Goal: Task Accomplishment & Management: Manage account settings

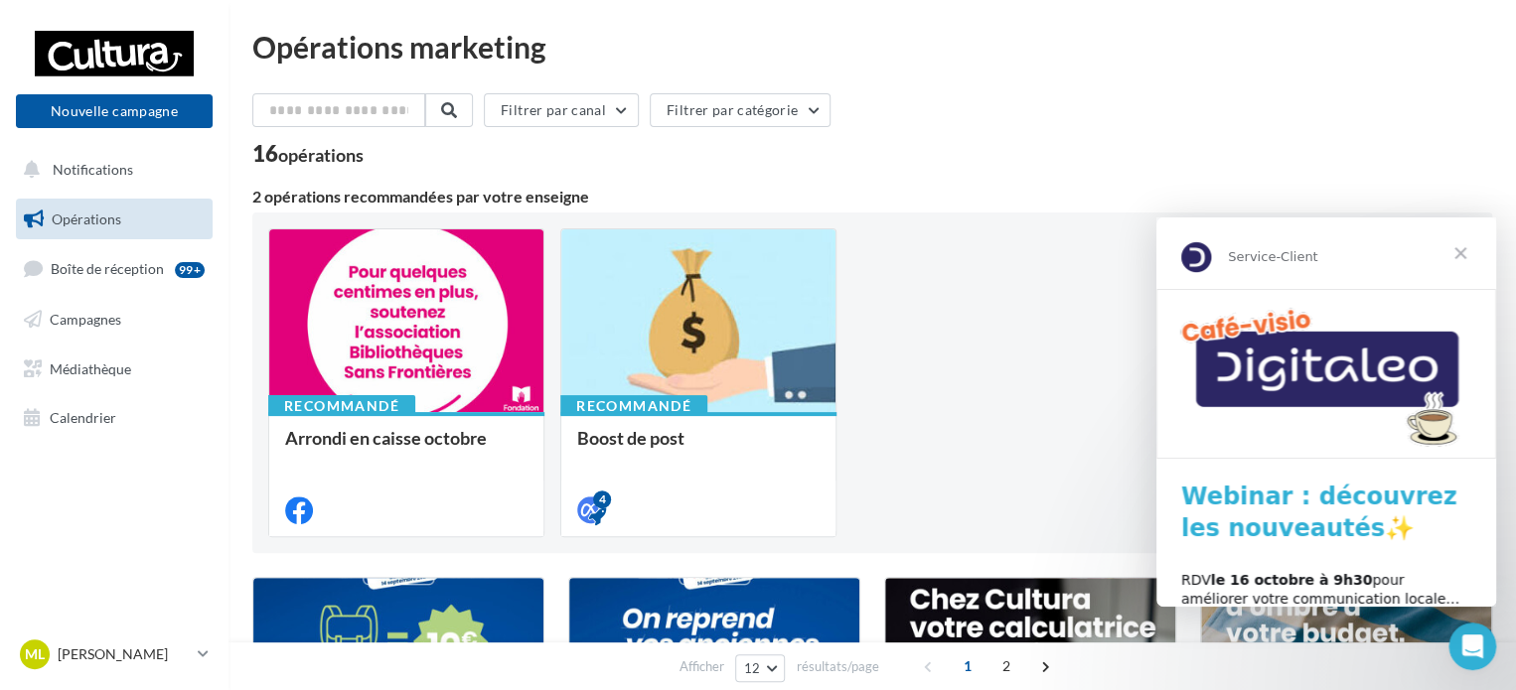
click at [1463, 254] on span "Fermer" at bounding box center [1460, 254] width 72 height 72
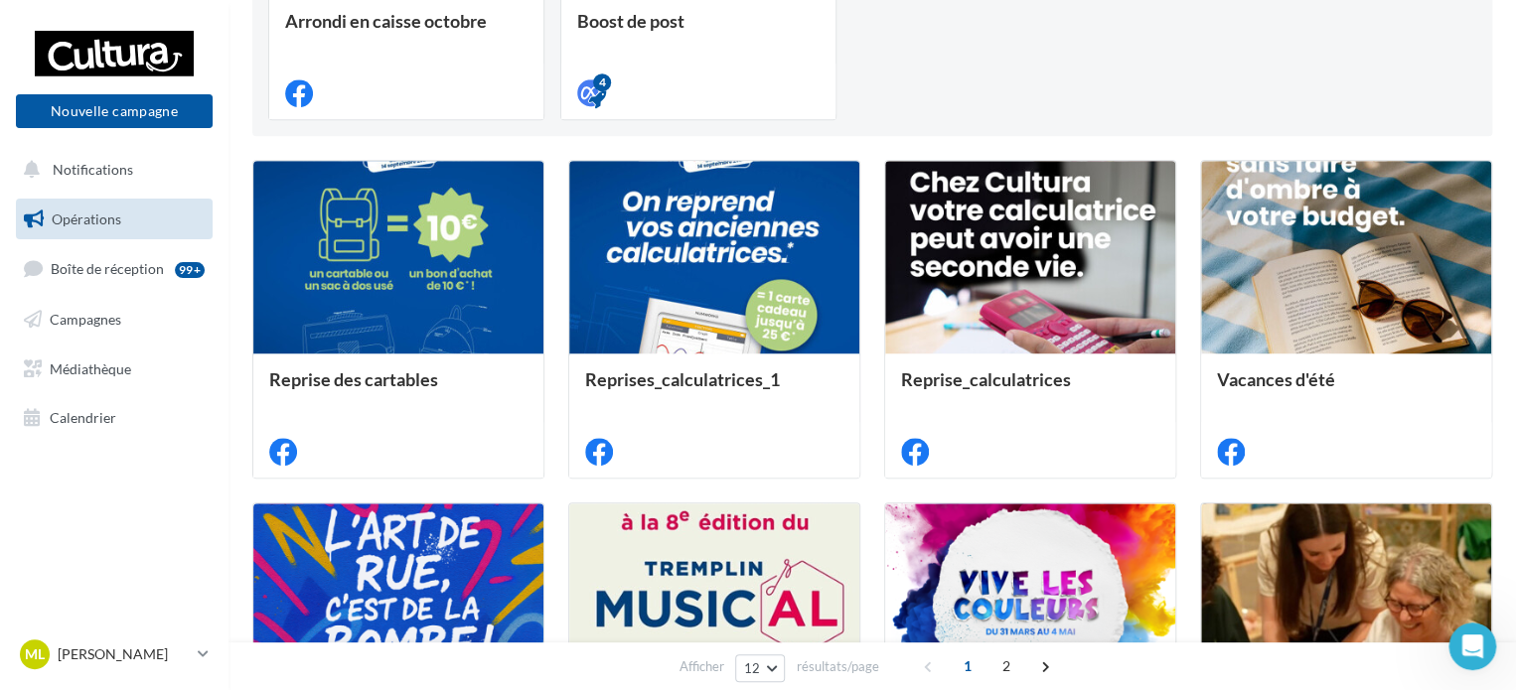
scroll to position [261, 0]
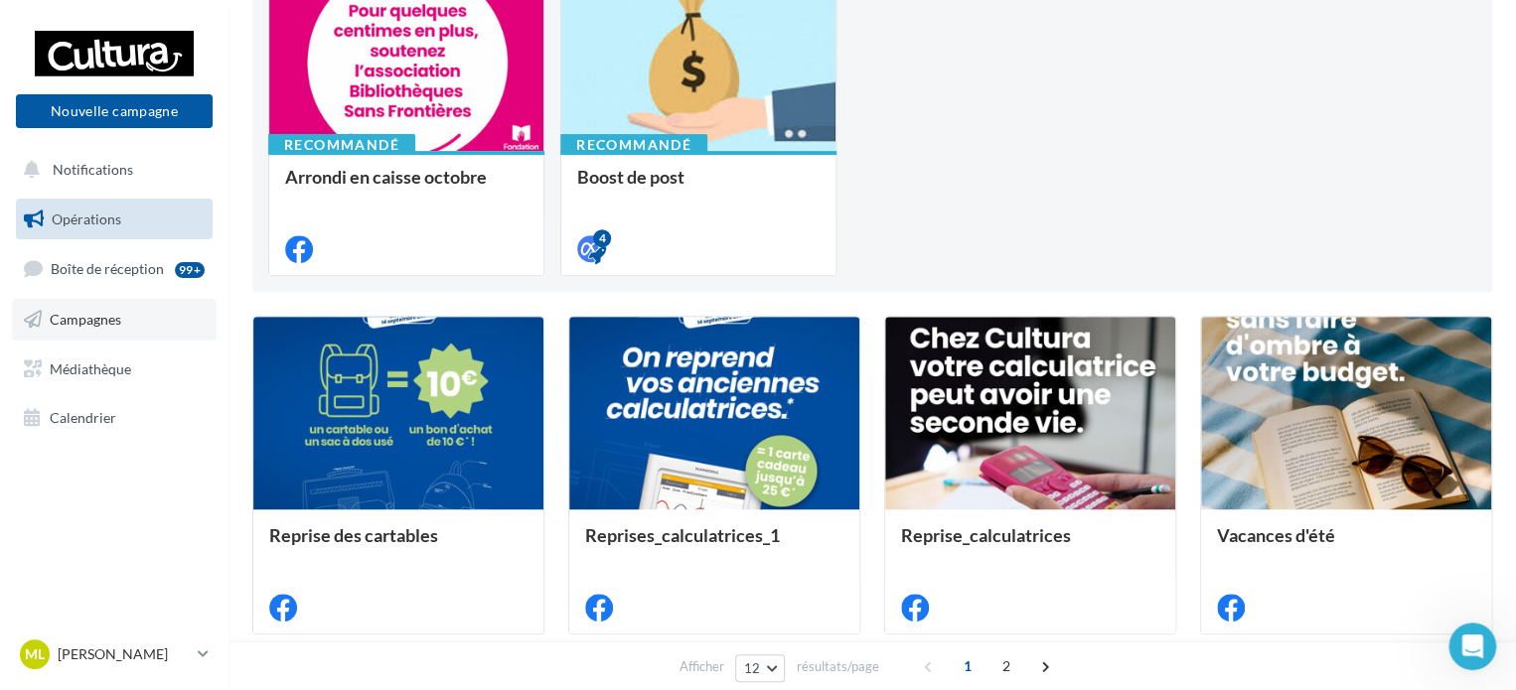
click at [99, 334] on link "Campagnes" at bounding box center [114, 320] width 205 height 42
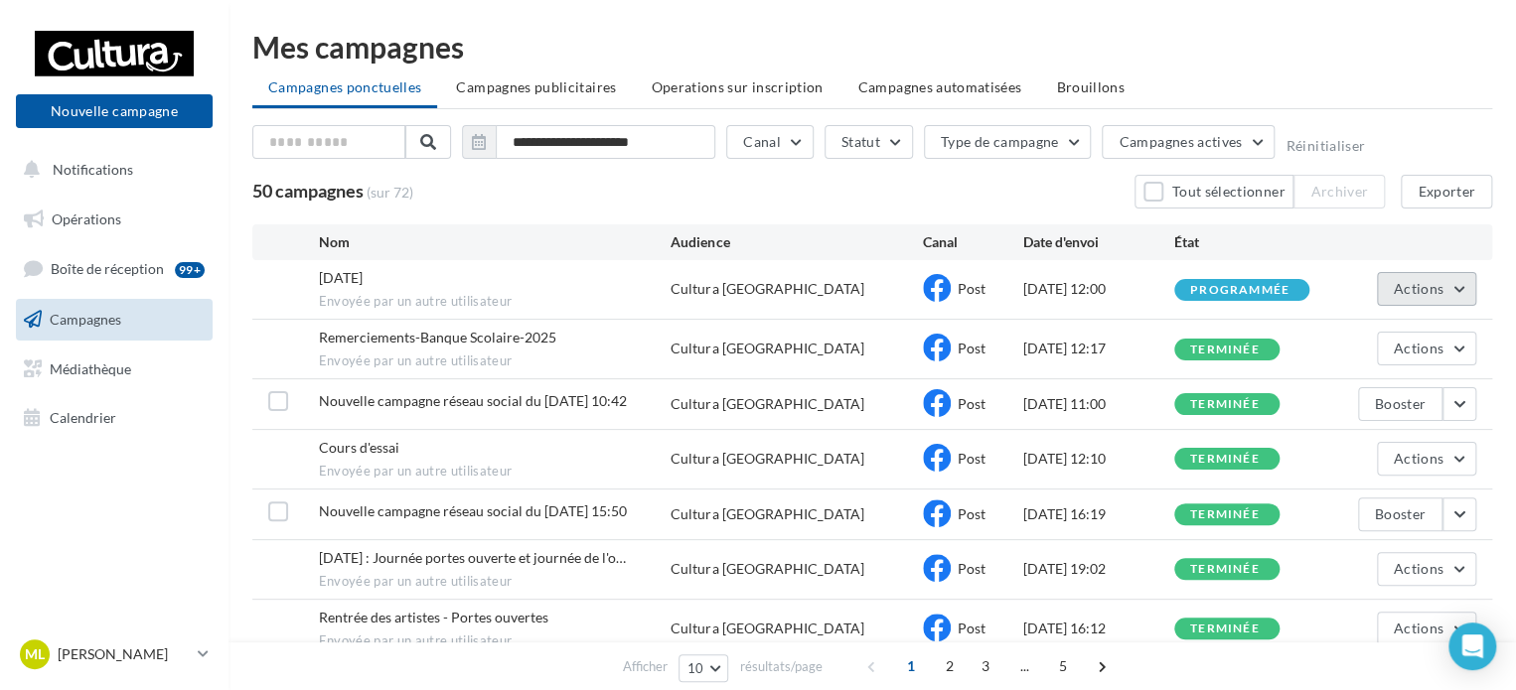
click at [1461, 291] on button "Actions" at bounding box center [1426, 289] width 99 height 34
click at [363, 283] on span "Halloween 2025" at bounding box center [341, 277] width 44 height 17
click at [1456, 295] on button "Actions" at bounding box center [1426, 289] width 99 height 34
click at [1377, 337] on button "Voir les résultats" at bounding box center [1376, 336] width 199 height 52
click at [1464, 405] on button "button" at bounding box center [1459, 404] width 34 height 34
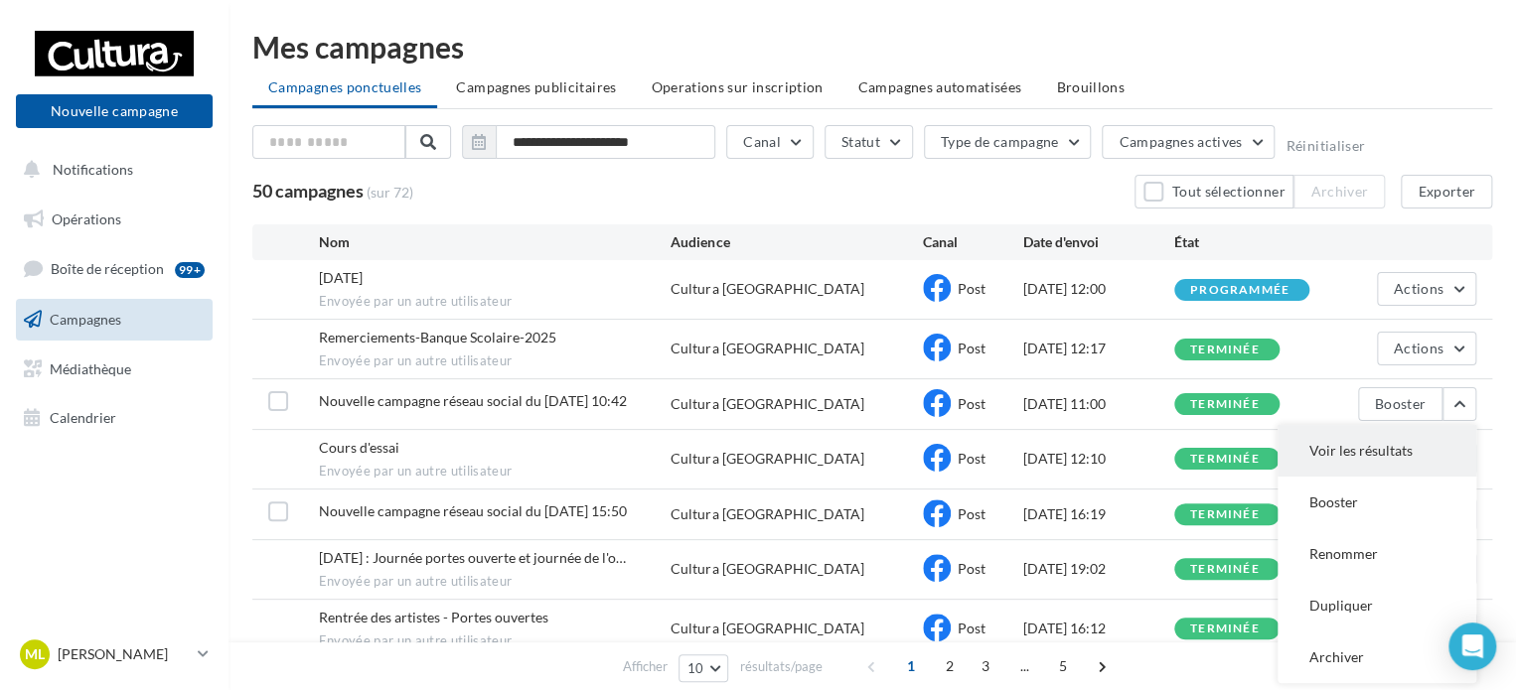
click at [1378, 464] on button "Voir les résultats" at bounding box center [1376, 451] width 199 height 52
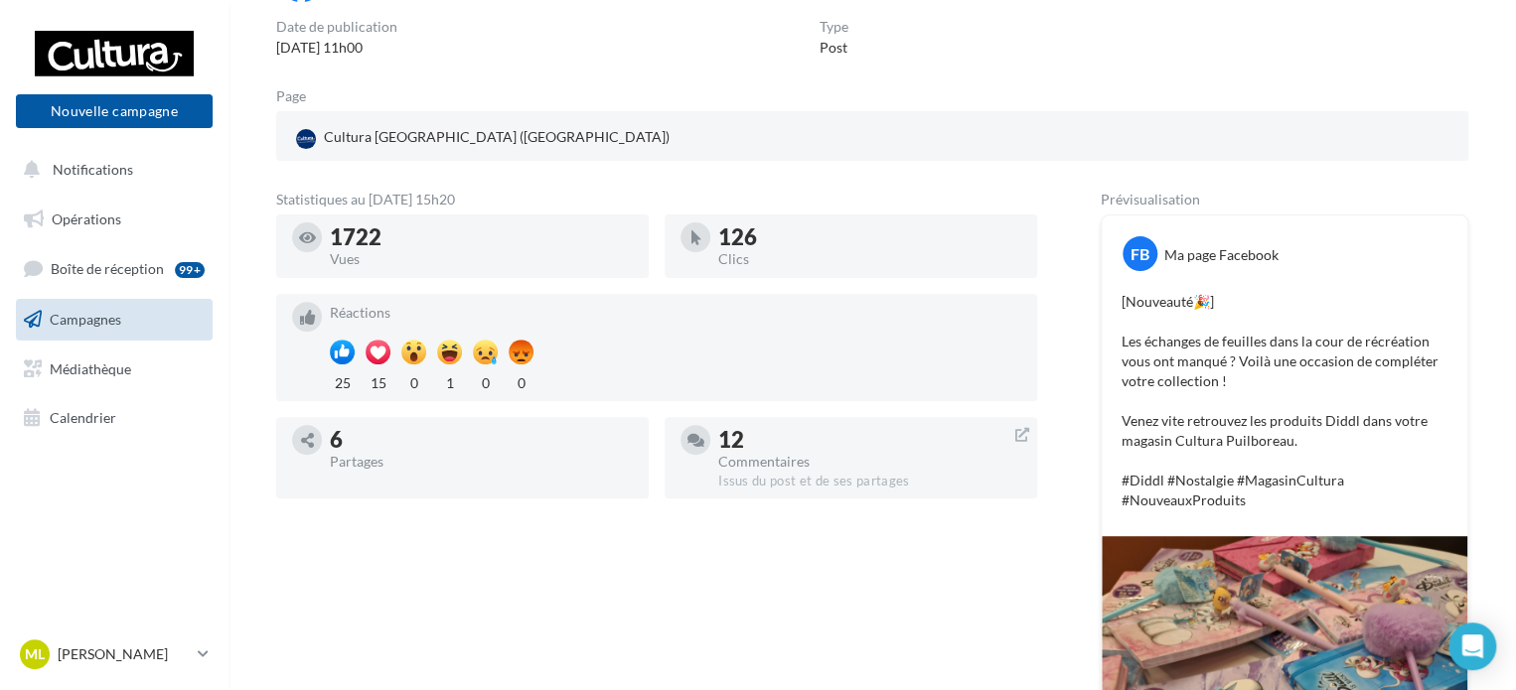
scroll to position [373, 0]
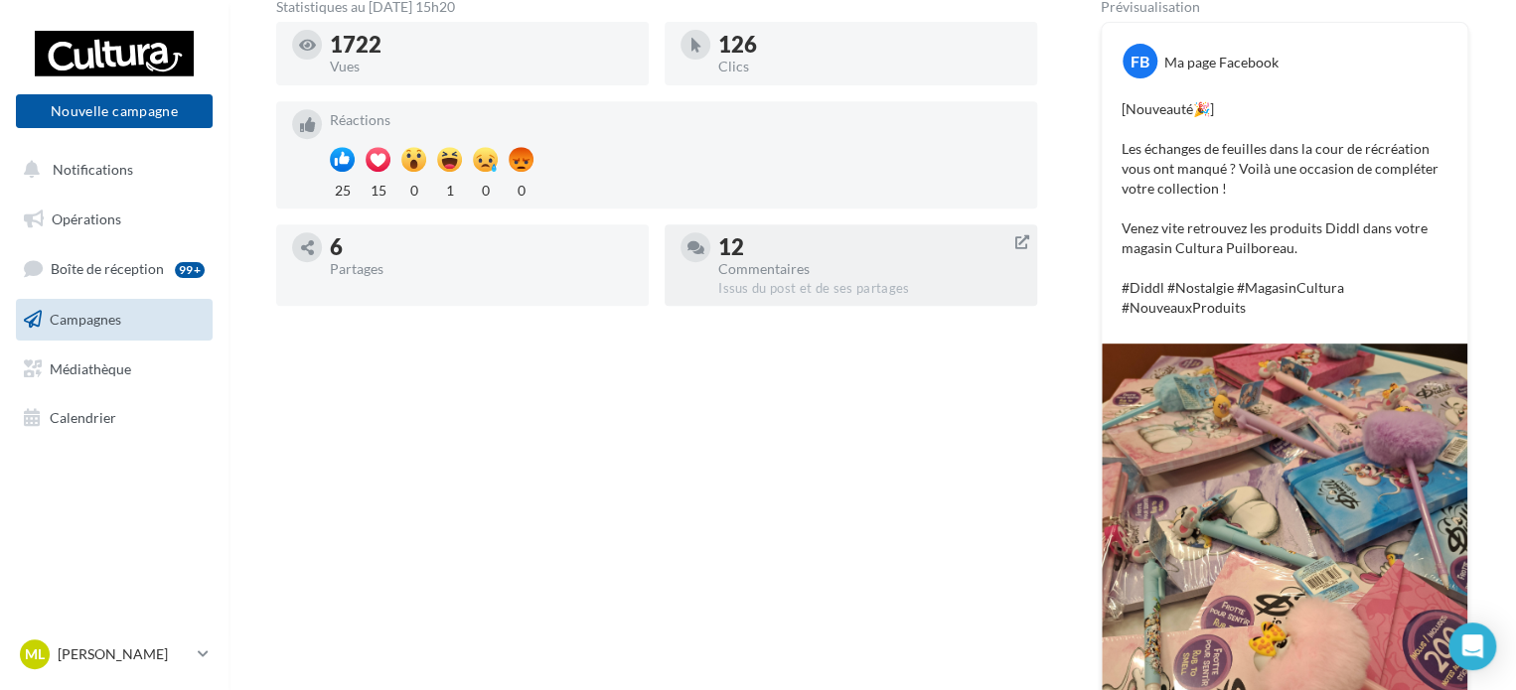
click at [858, 283] on div "Issus du post et de ses partages" at bounding box center [869, 289] width 303 height 18
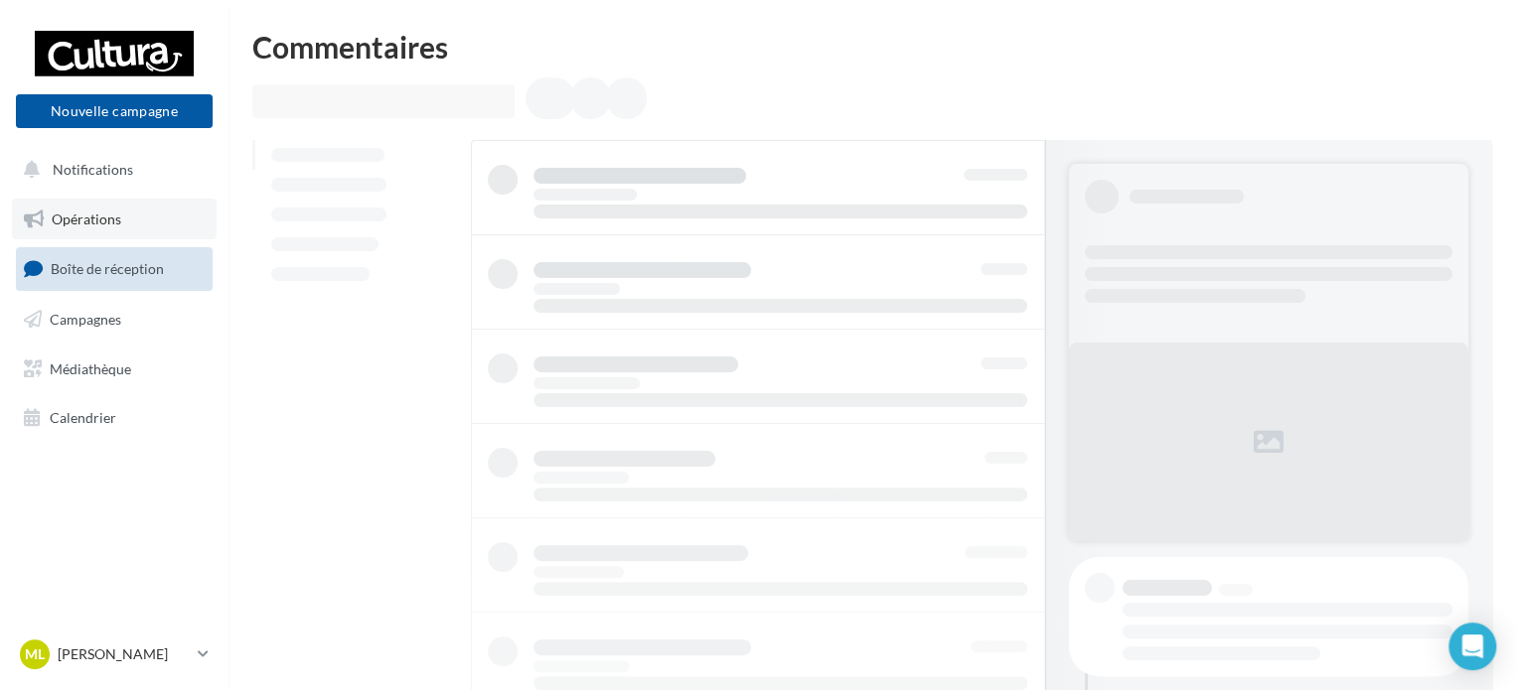
click at [99, 228] on link "Opérations" at bounding box center [114, 220] width 205 height 42
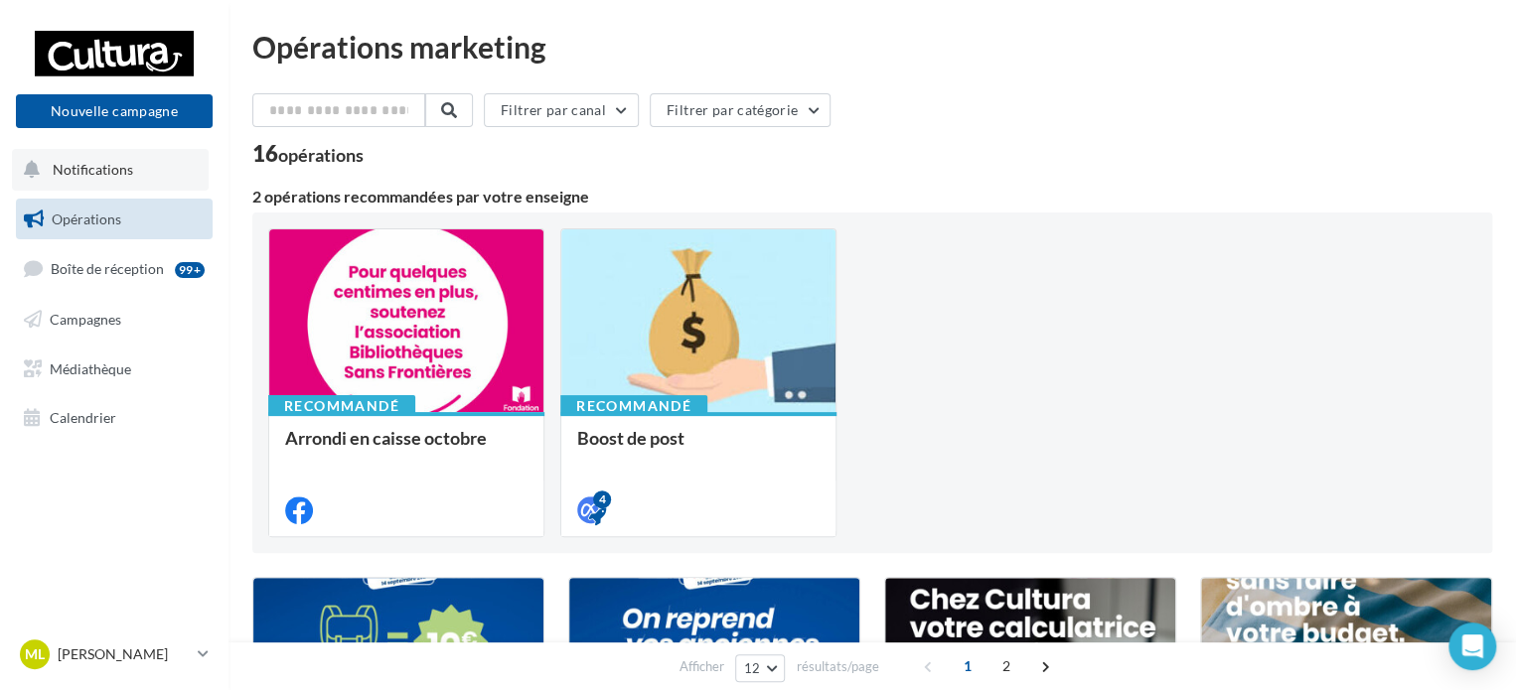
click at [146, 157] on button "Notifications" at bounding box center [110, 170] width 197 height 42
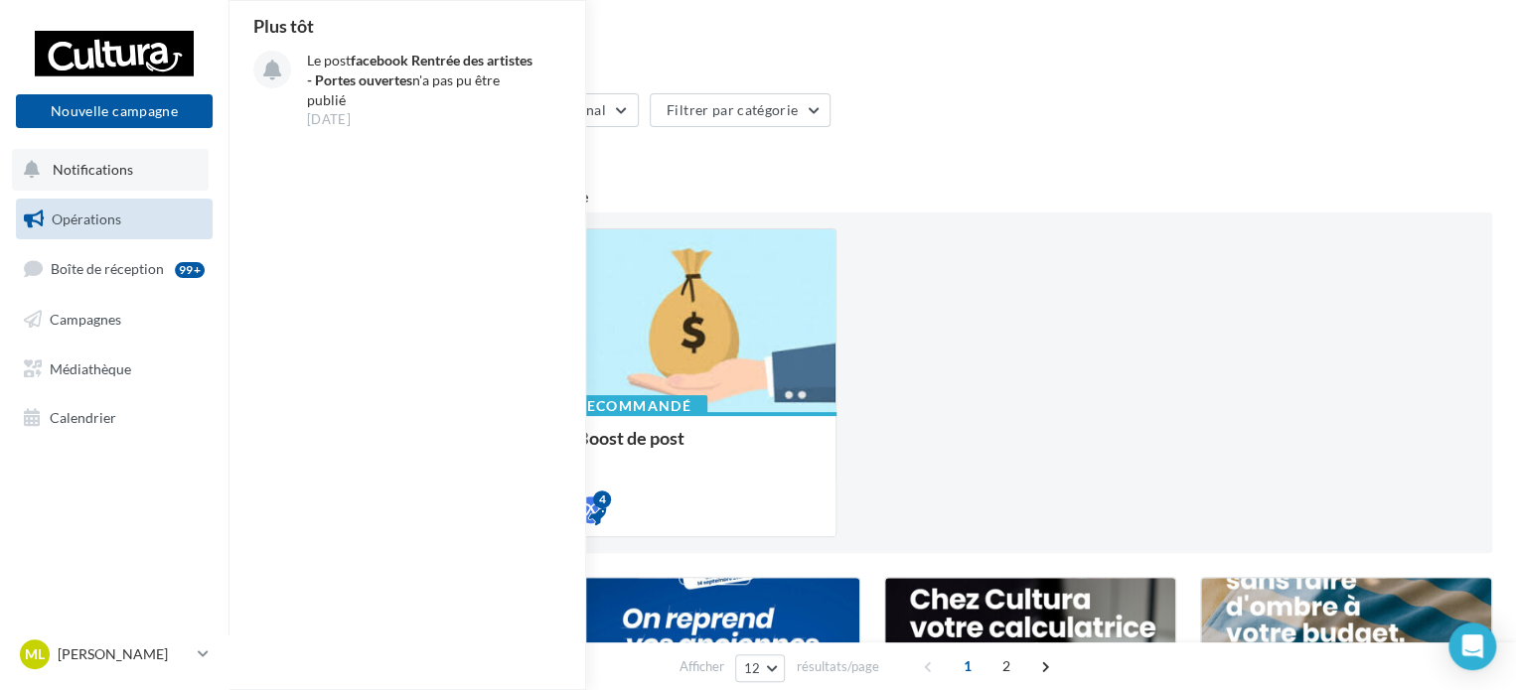
click at [103, 171] on span "Notifications" at bounding box center [93, 169] width 80 height 17
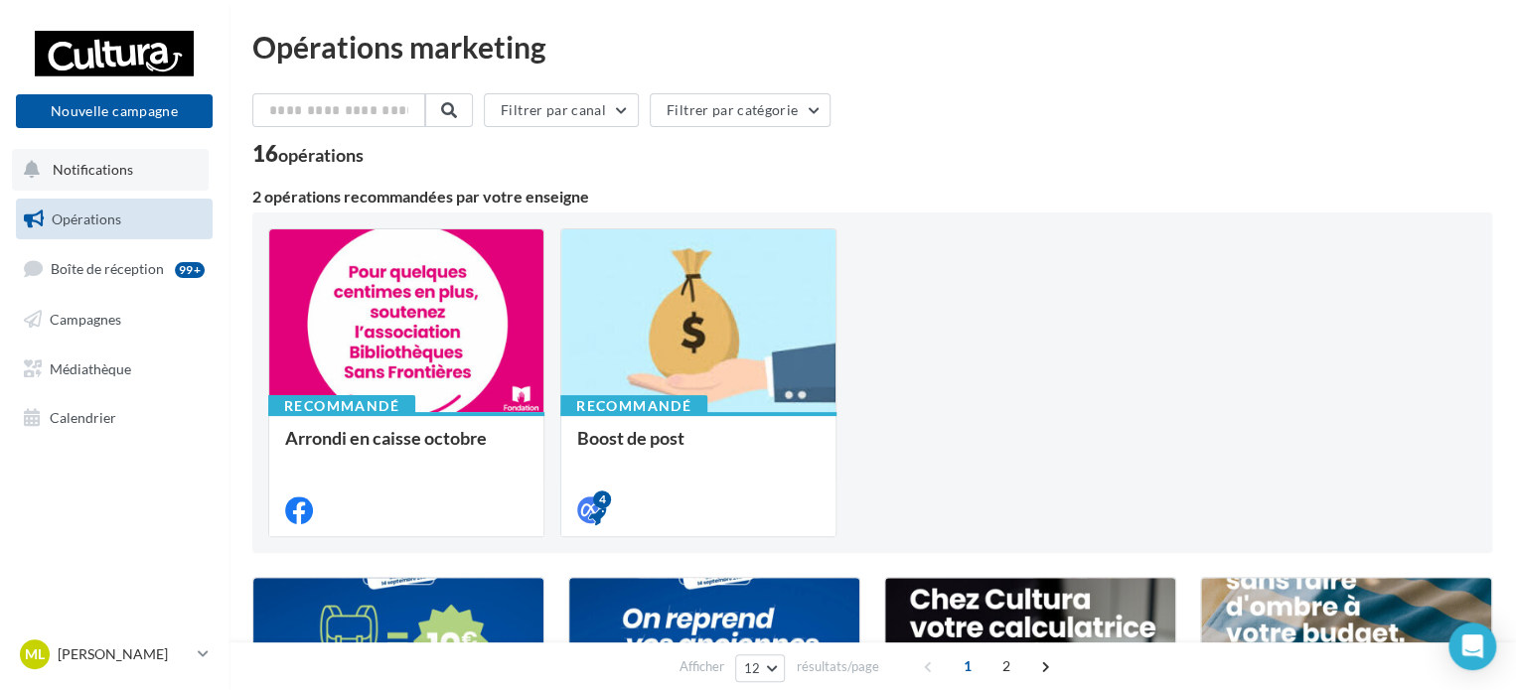
click at [99, 176] on span "Notifications" at bounding box center [93, 169] width 80 height 17
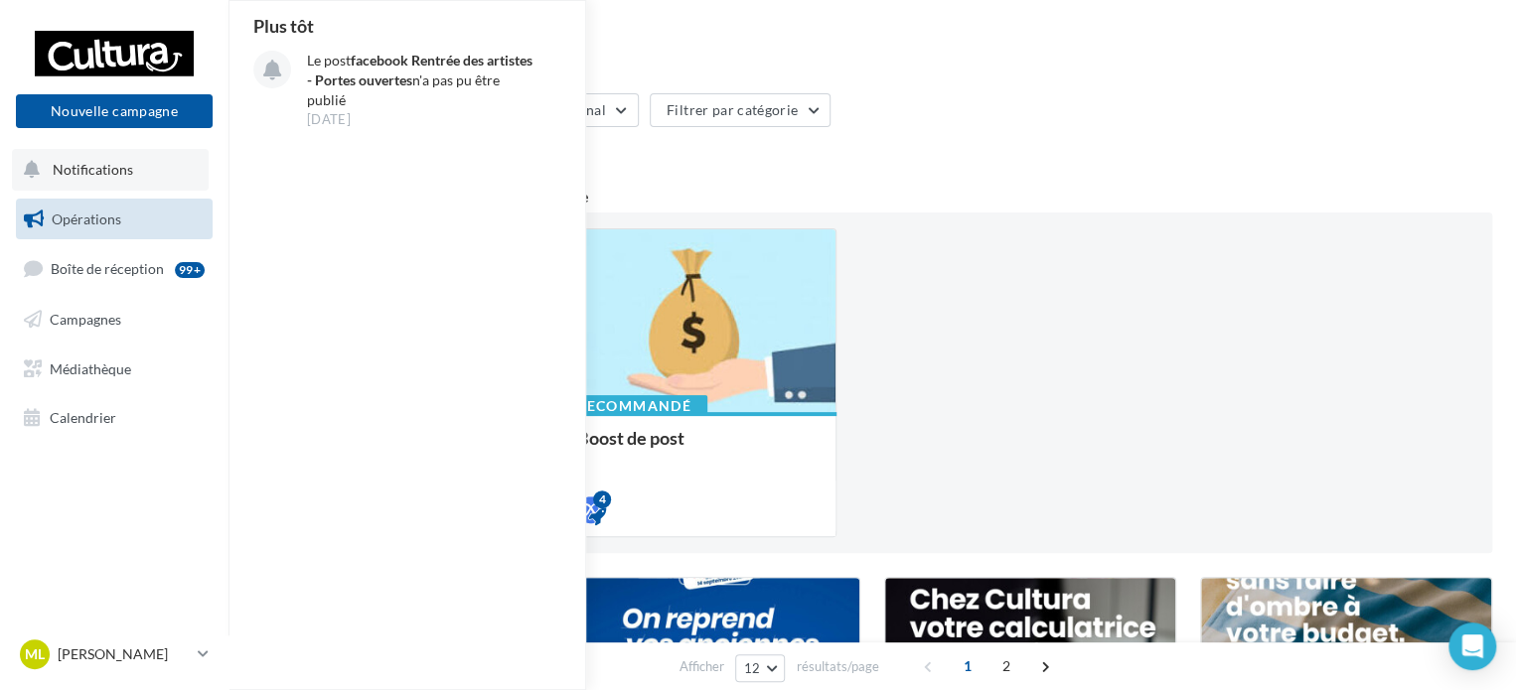
click at [105, 191] on ul "Opérations Boîte de réception 99+ Campagnes Médiathèque Calendrier" at bounding box center [114, 319] width 213 height 256
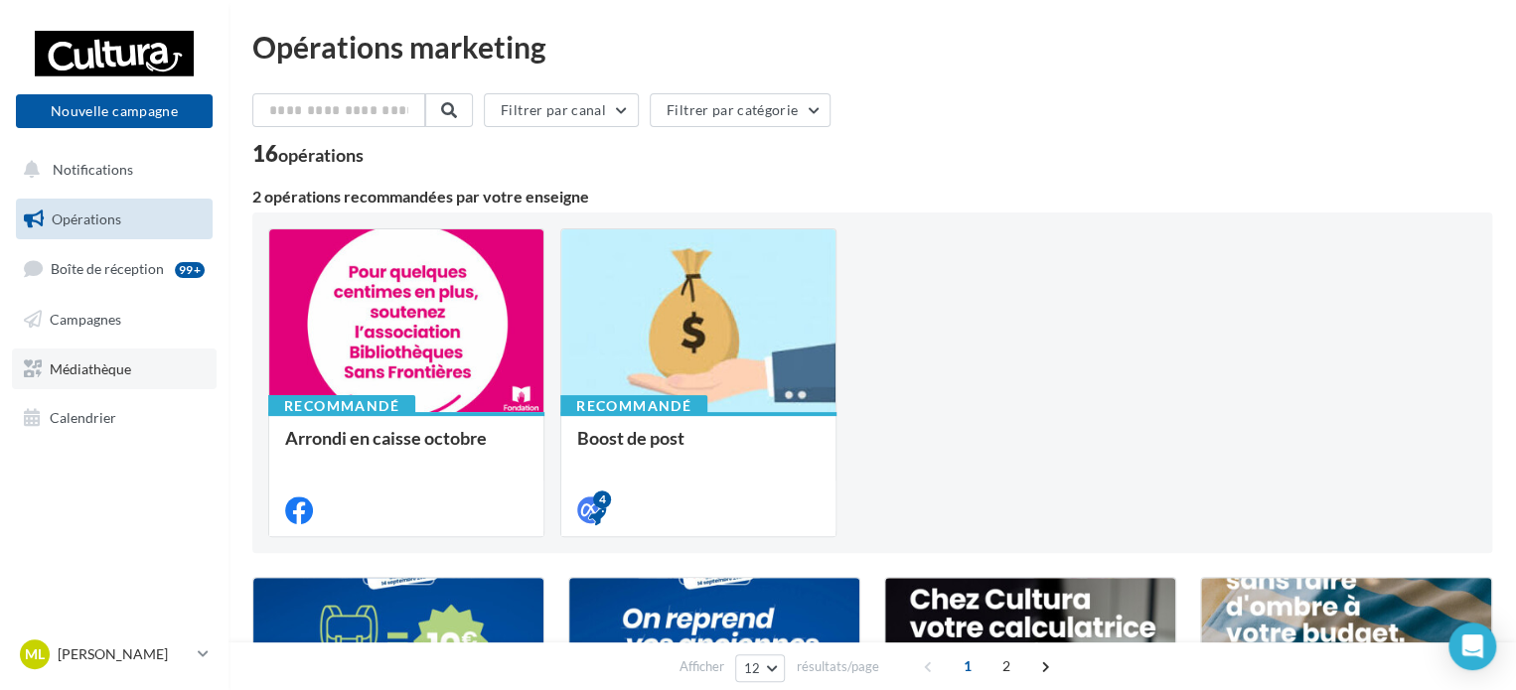
click at [136, 355] on link "Médiathèque" at bounding box center [114, 370] width 205 height 42
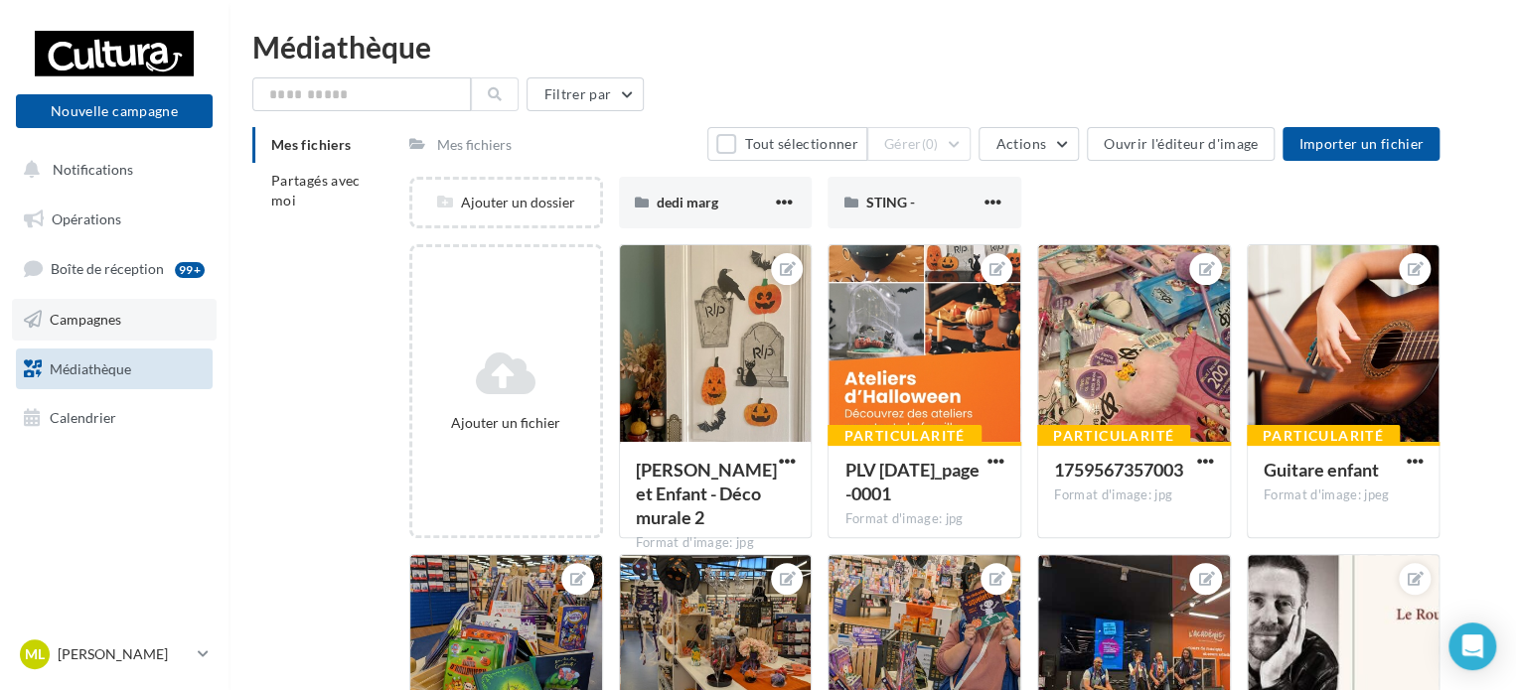
drag, startPoint x: 0, startPoint y: 0, endPoint x: 136, endPoint y: 327, distance: 354.0
click at [136, 327] on link "Campagnes" at bounding box center [114, 320] width 205 height 42
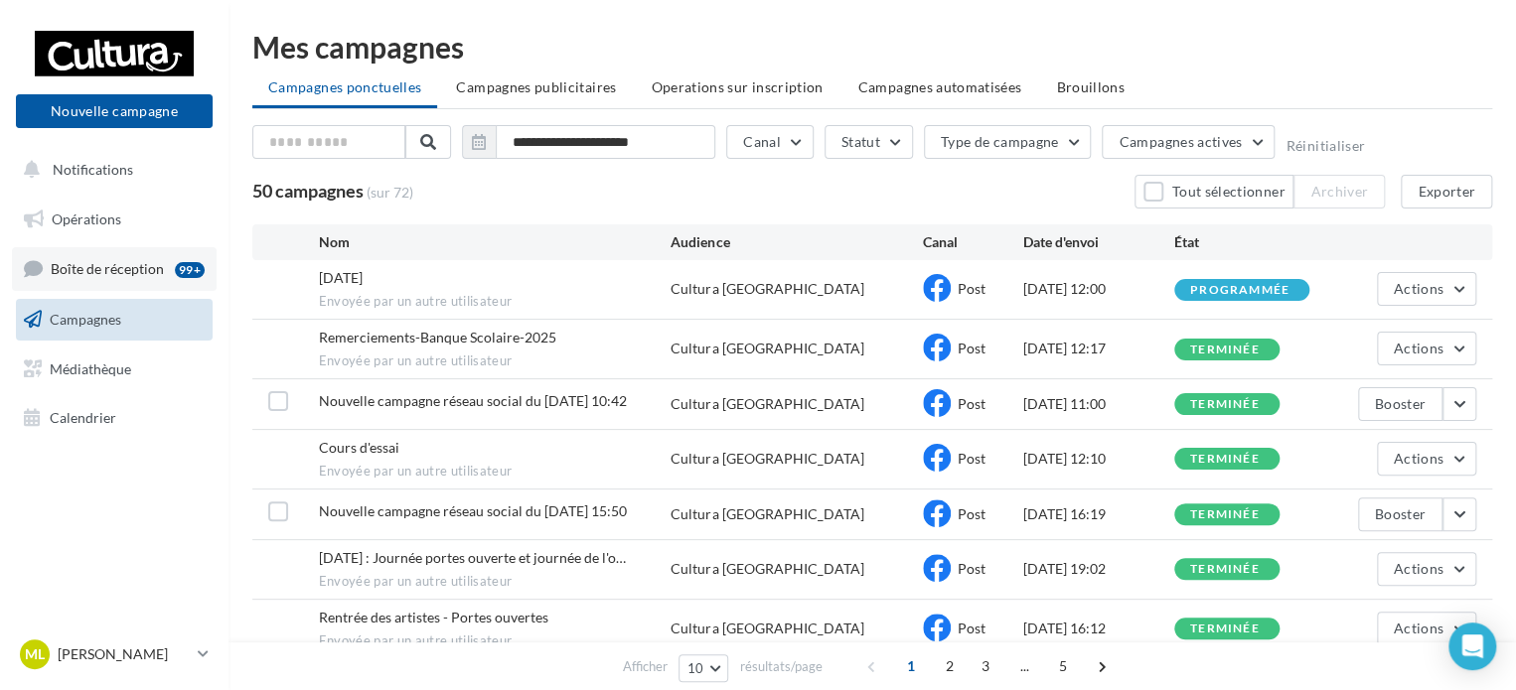
click at [149, 277] on span "Boîte de réception" at bounding box center [107, 268] width 113 height 17
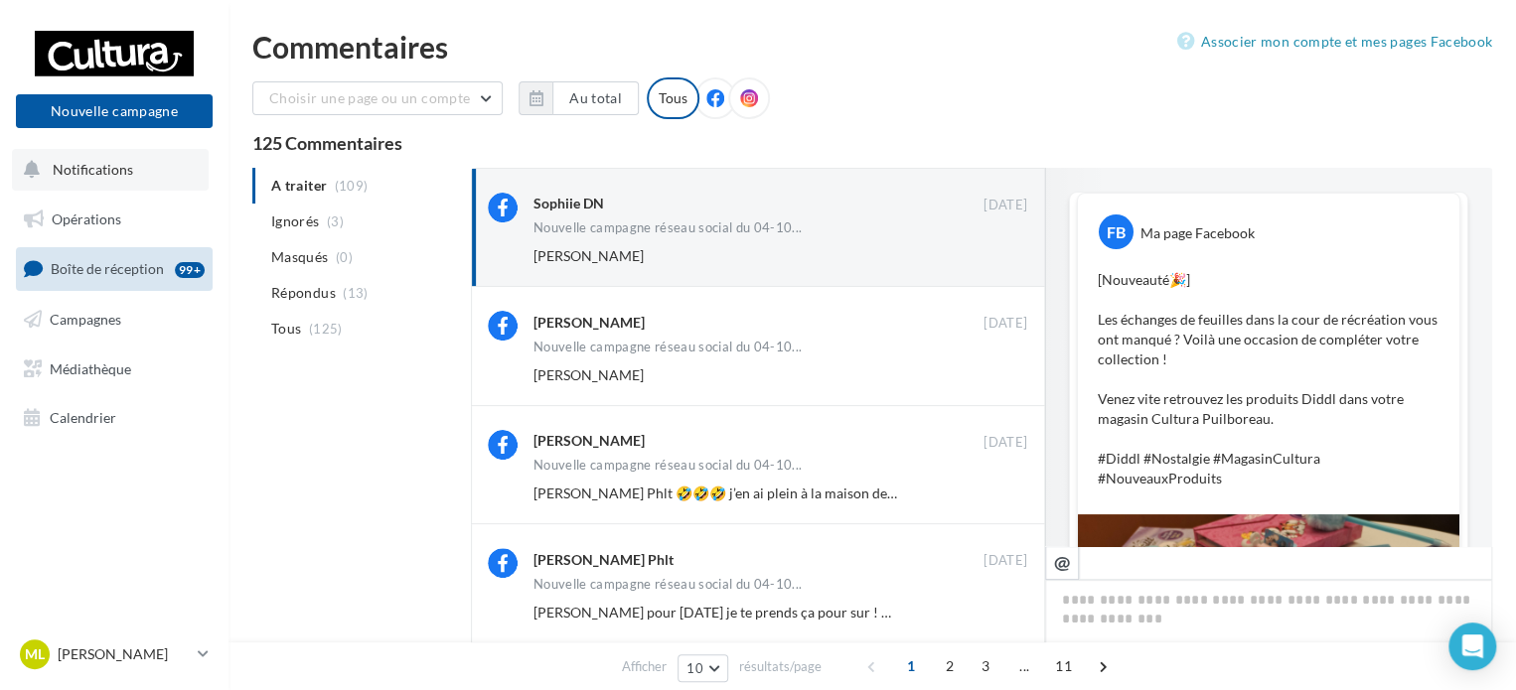
click at [143, 169] on button "Notifications" at bounding box center [110, 170] width 197 height 42
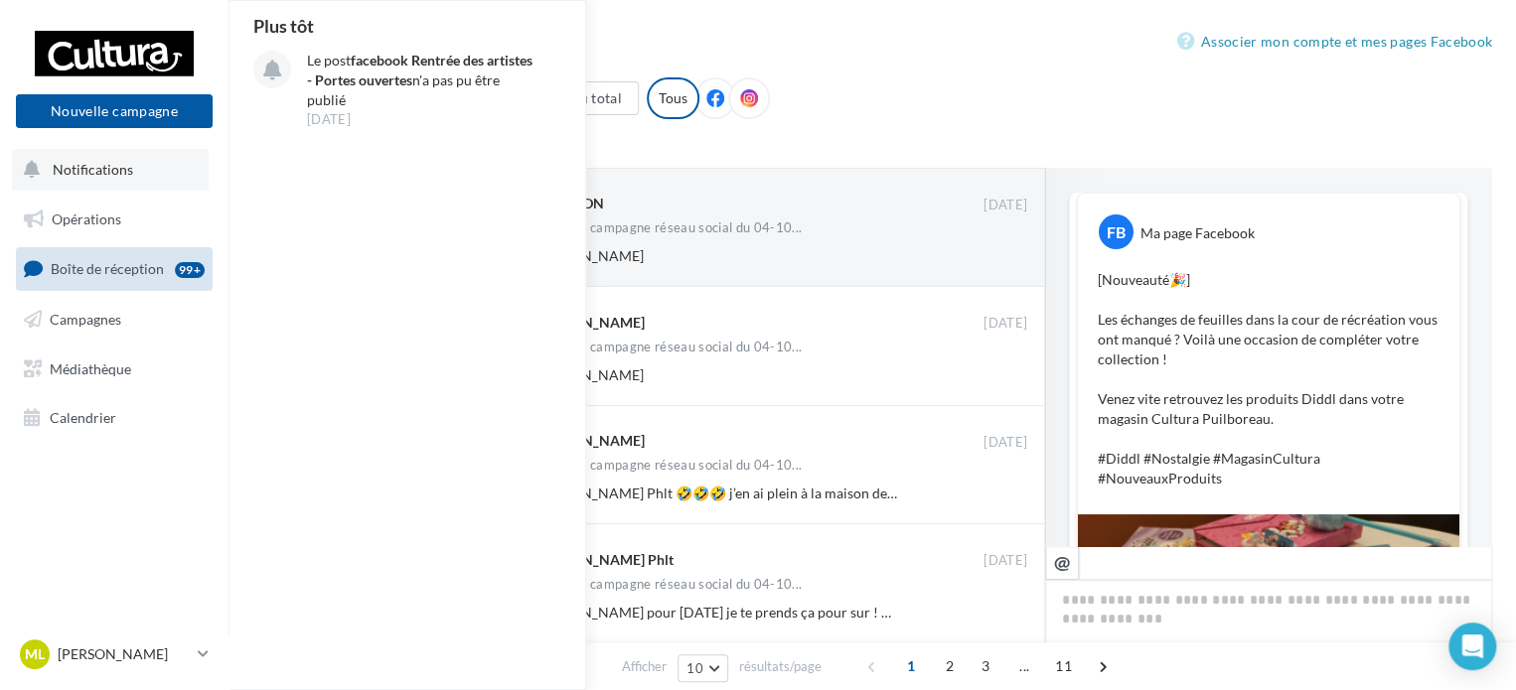
click at [137, 170] on button "Notifications Plus tôt Le post facebook Rentrée des artistes - Portes ouvertes …" at bounding box center [110, 170] width 197 height 42
